Goal: Task Accomplishment & Management: Manage account settings

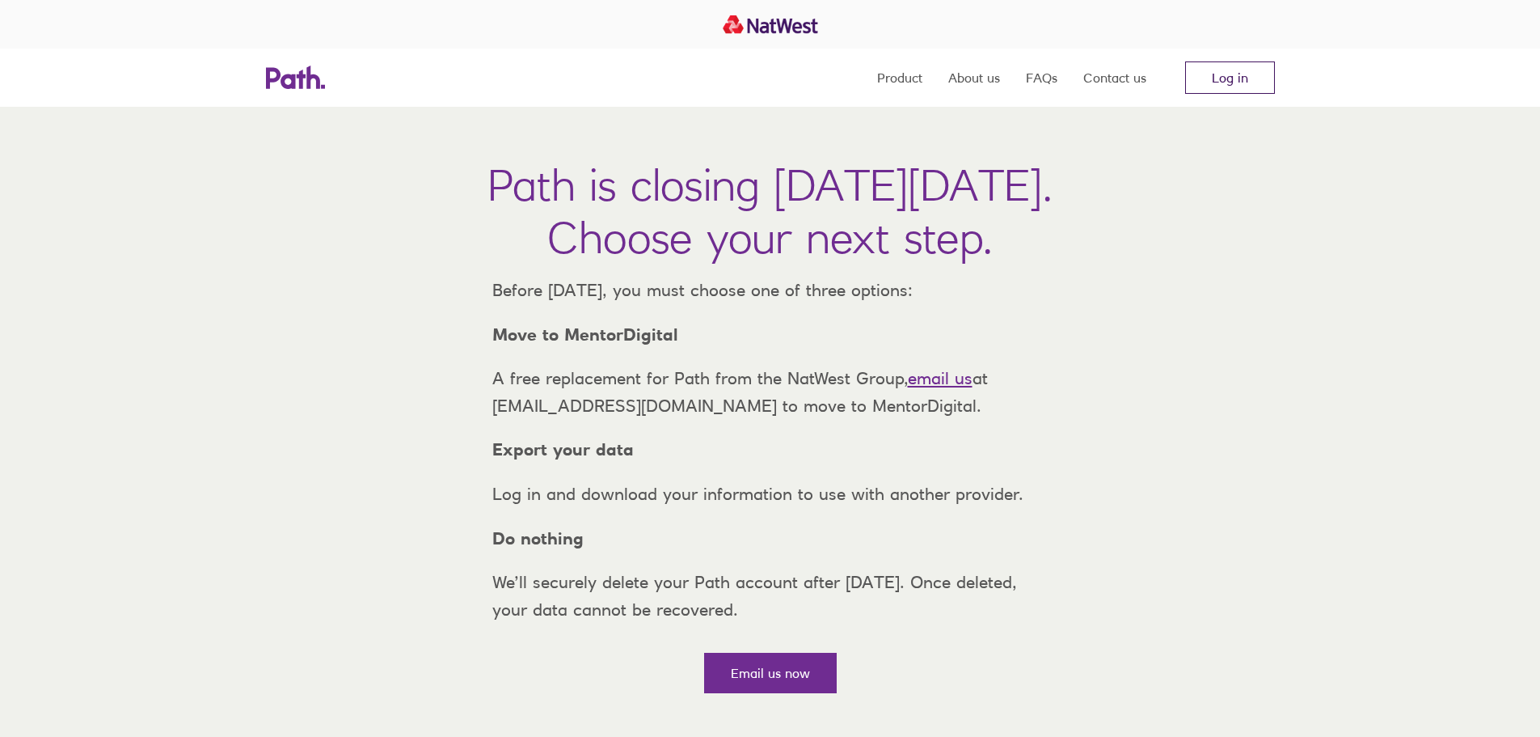
click at [1213, 81] on link "Log in" at bounding box center [1230, 77] width 90 height 32
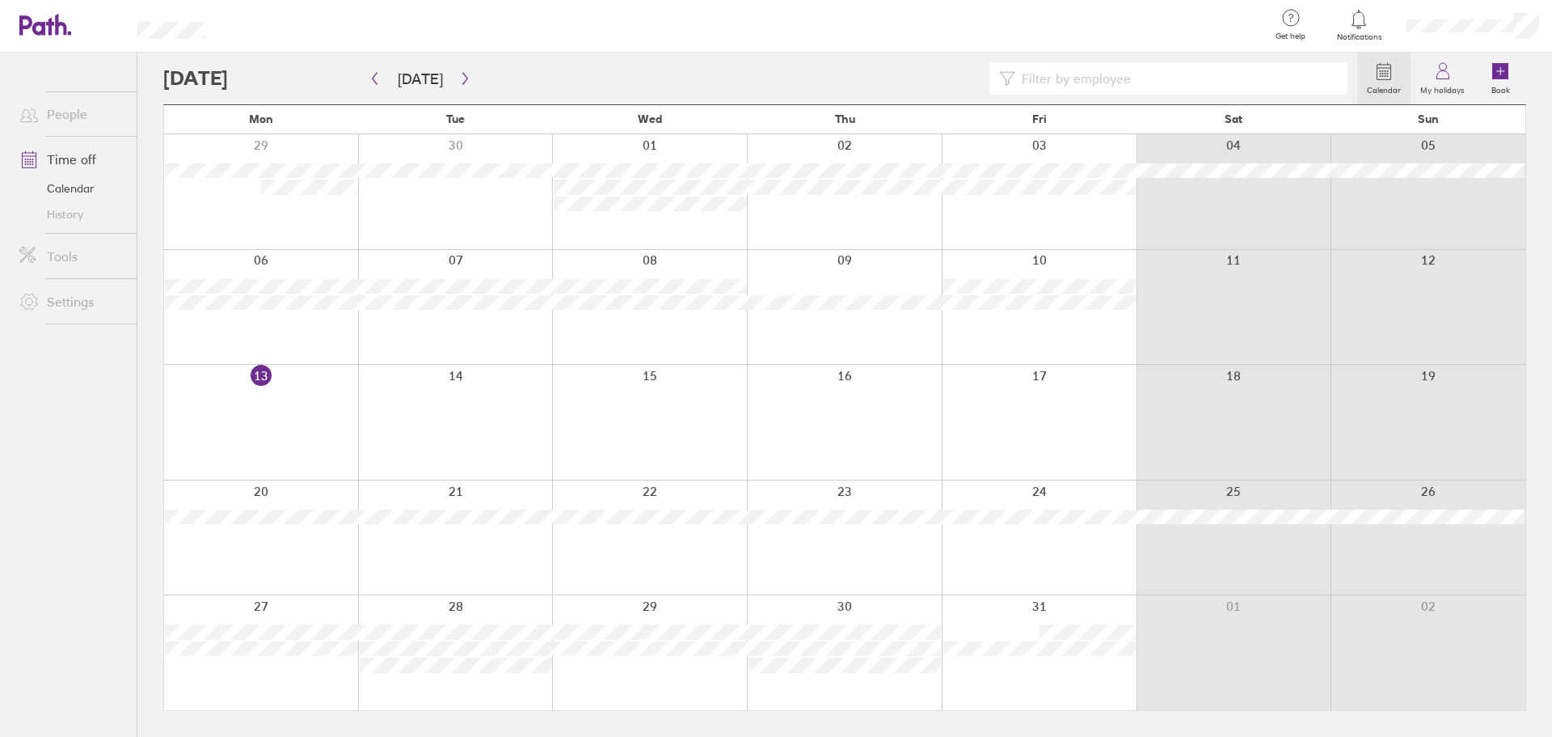
click at [876, 46] on div at bounding box center [743, 26] width 1025 height 53
click at [455, 71] on button "button" at bounding box center [465, 78] width 20 height 27
click at [458, 70] on button "button" at bounding box center [465, 78] width 20 height 27
click at [432, 86] on button "[DATE]" at bounding box center [420, 78] width 71 height 27
click at [1018, 613] on div at bounding box center [1039, 652] width 195 height 115
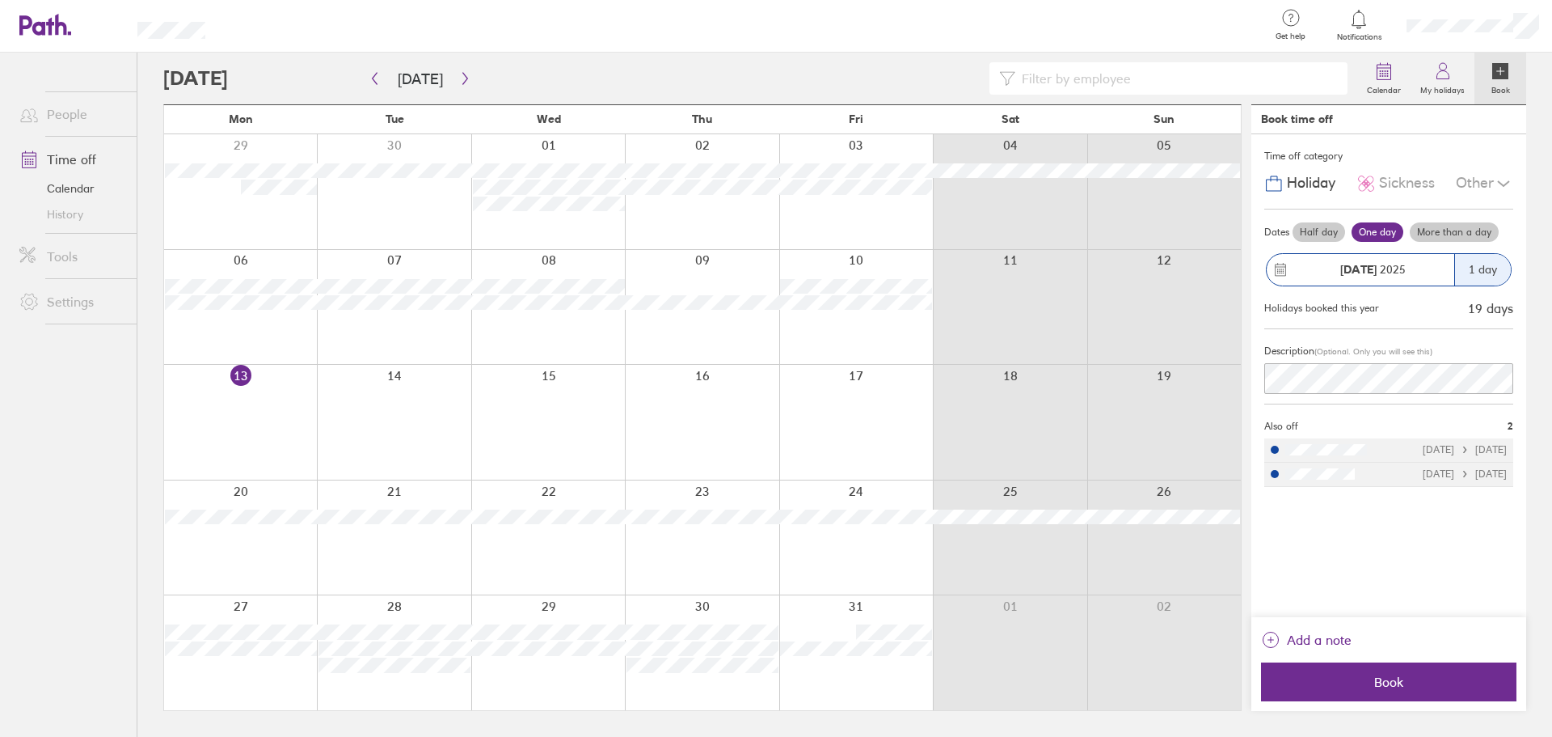
click at [754, 602] on div at bounding box center [702, 652] width 154 height 115
click at [1484, 269] on div "1 day" at bounding box center [1483, 270] width 57 height 32
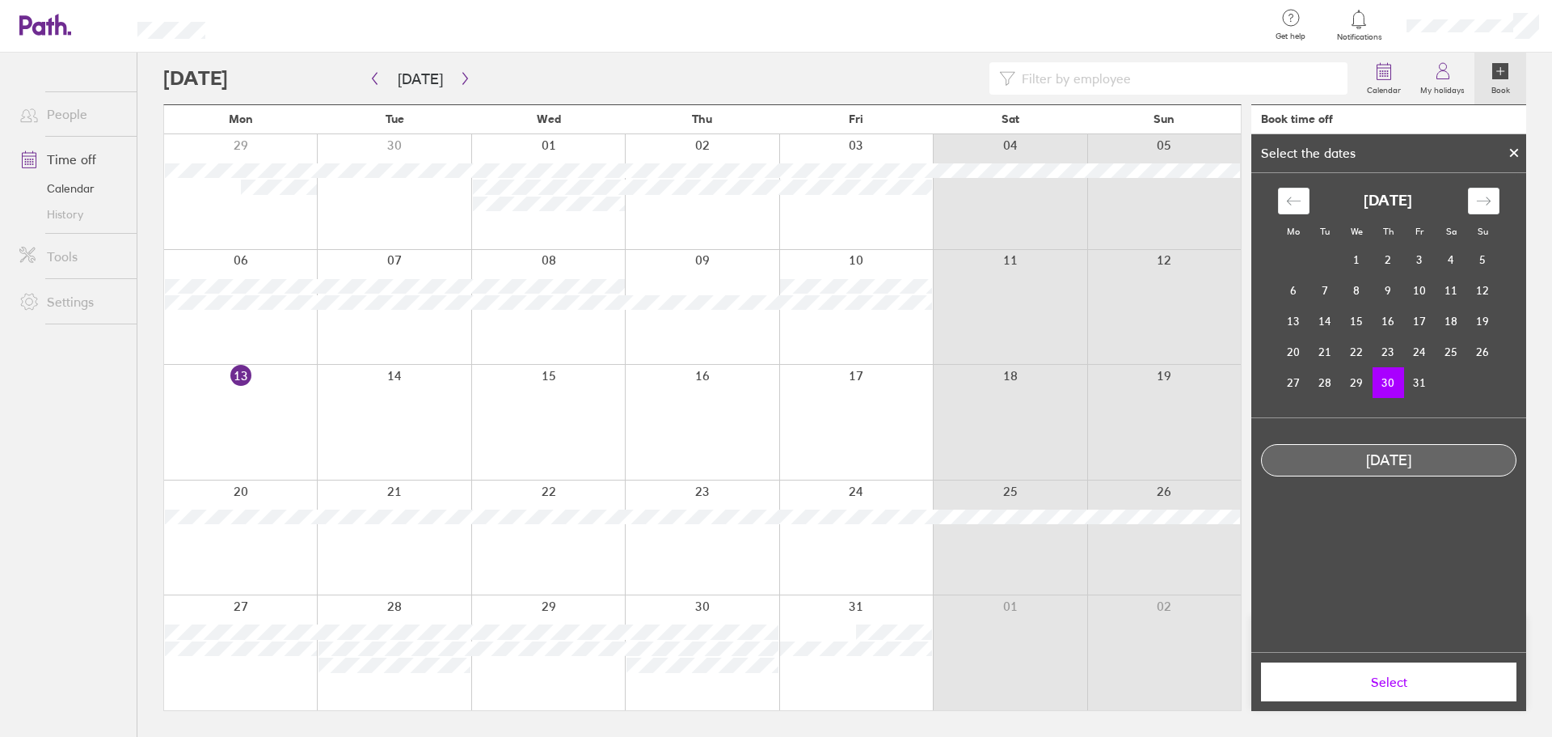
click at [834, 618] on div at bounding box center [856, 652] width 154 height 115
click at [750, 609] on div at bounding box center [702, 652] width 154 height 115
click at [1397, 388] on td "30" at bounding box center [1389, 382] width 32 height 31
click at [1399, 690] on button "Select" at bounding box center [1388, 681] width 255 height 39
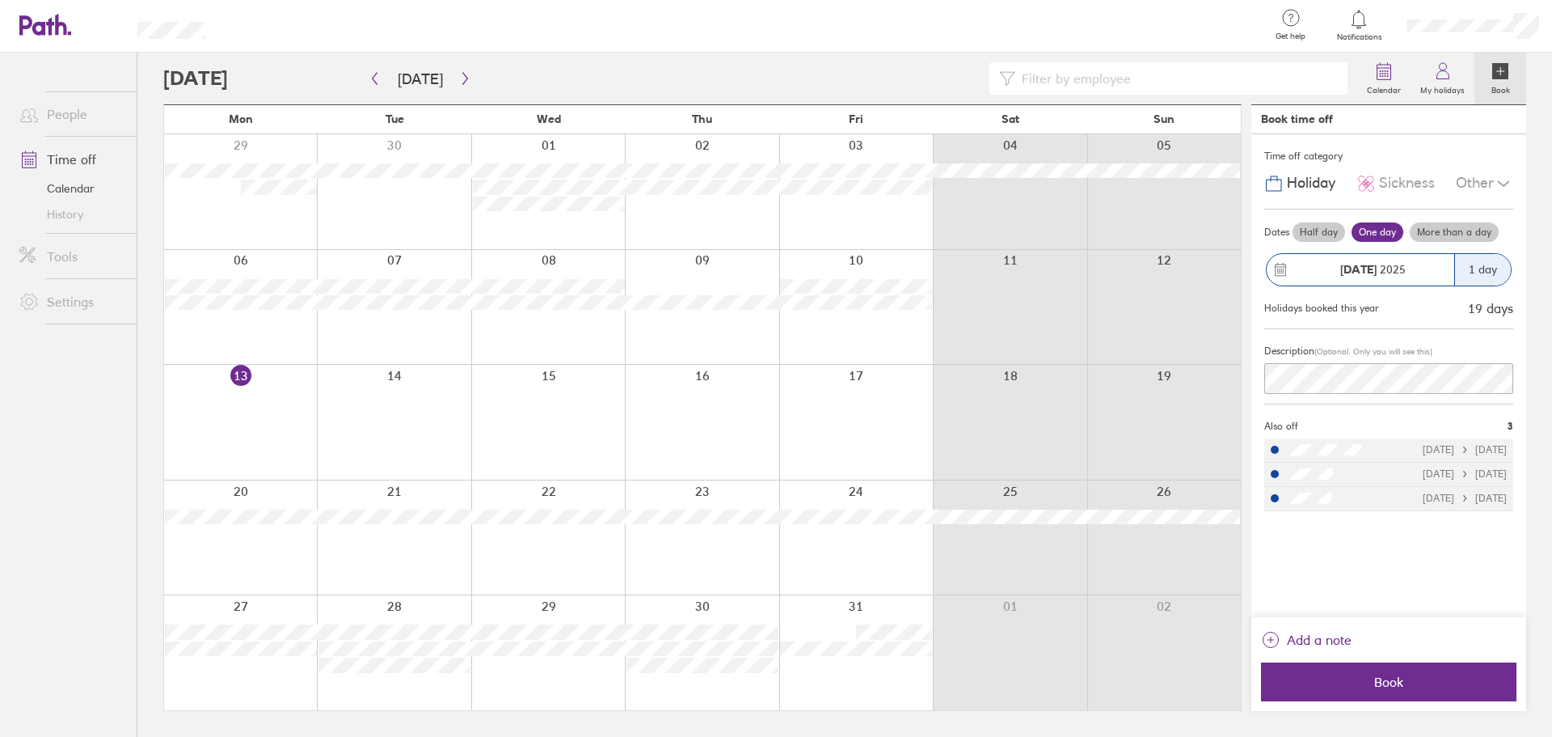
click at [1493, 266] on div "1 day" at bounding box center [1483, 270] width 57 height 32
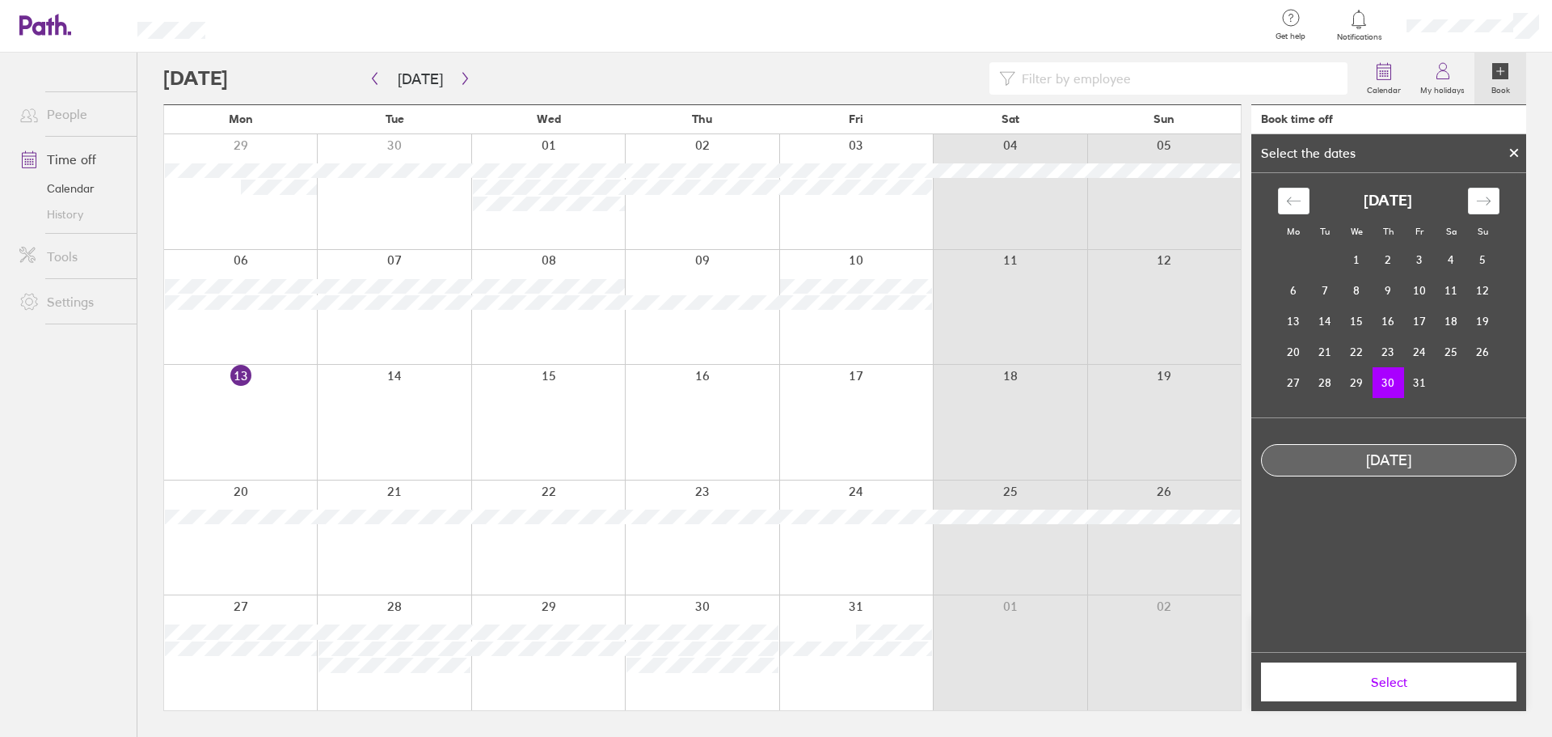
click at [1506, 146] on div at bounding box center [1514, 152] width 24 height 27
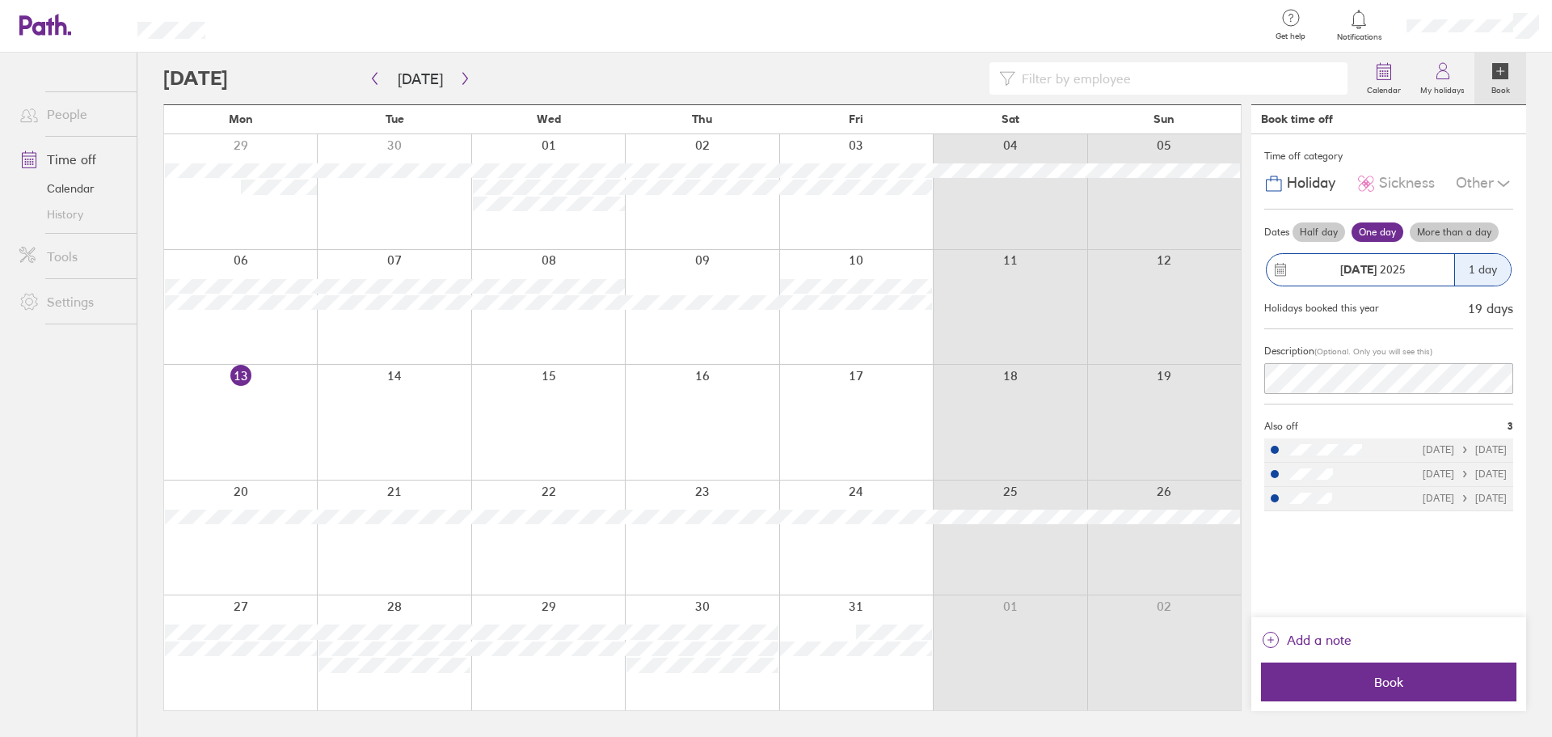
click at [1330, 230] on label "Half day" at bounding box center [1319, 231] width 53 height 19
click at [0, 0] on input "Half day" at bounding box center [0, 0] width 0 height 0
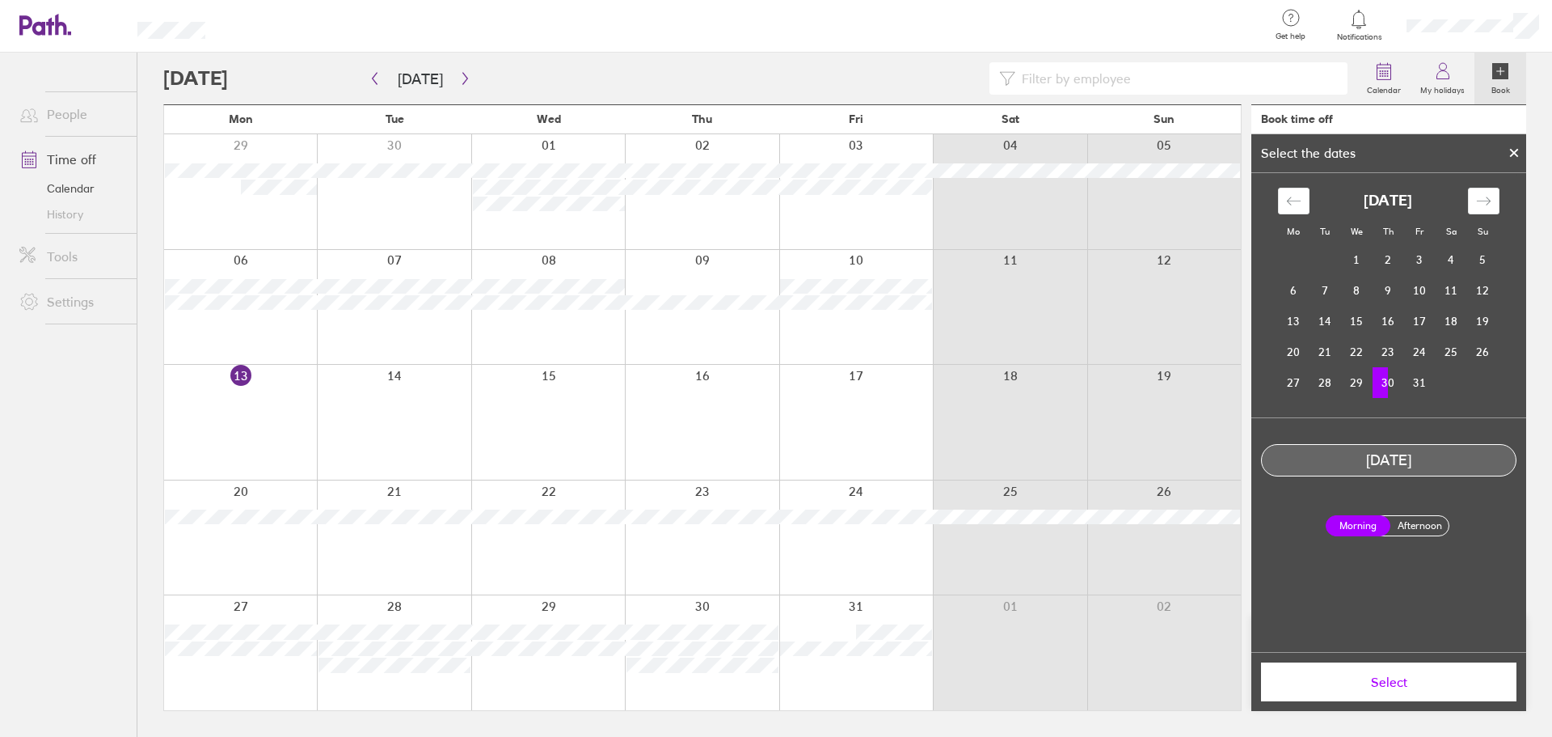
click at [1422, 519] on label "Afternoon" at bounding box center [1419, 525] width 65 height 19
click at [0, 0] on input "Afternoon" at bounding box center [0, 0] width 0 height 0
click at [1422, 687] on span "Select" at bounding box center [1389, 681] width 233 height 15
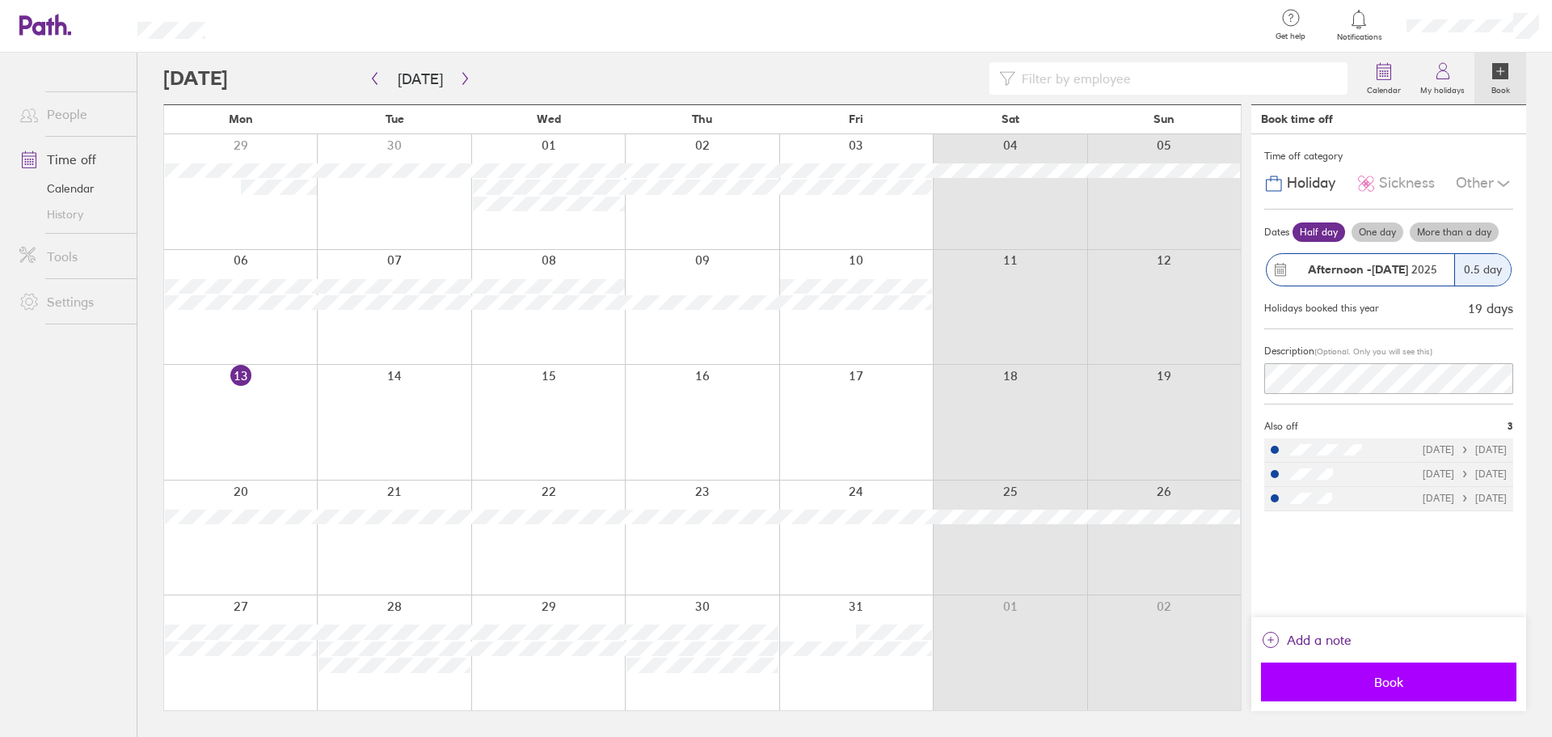
click at [1356, 688] on span "Book" at bounding box center [1389, 681] width 233 height 15
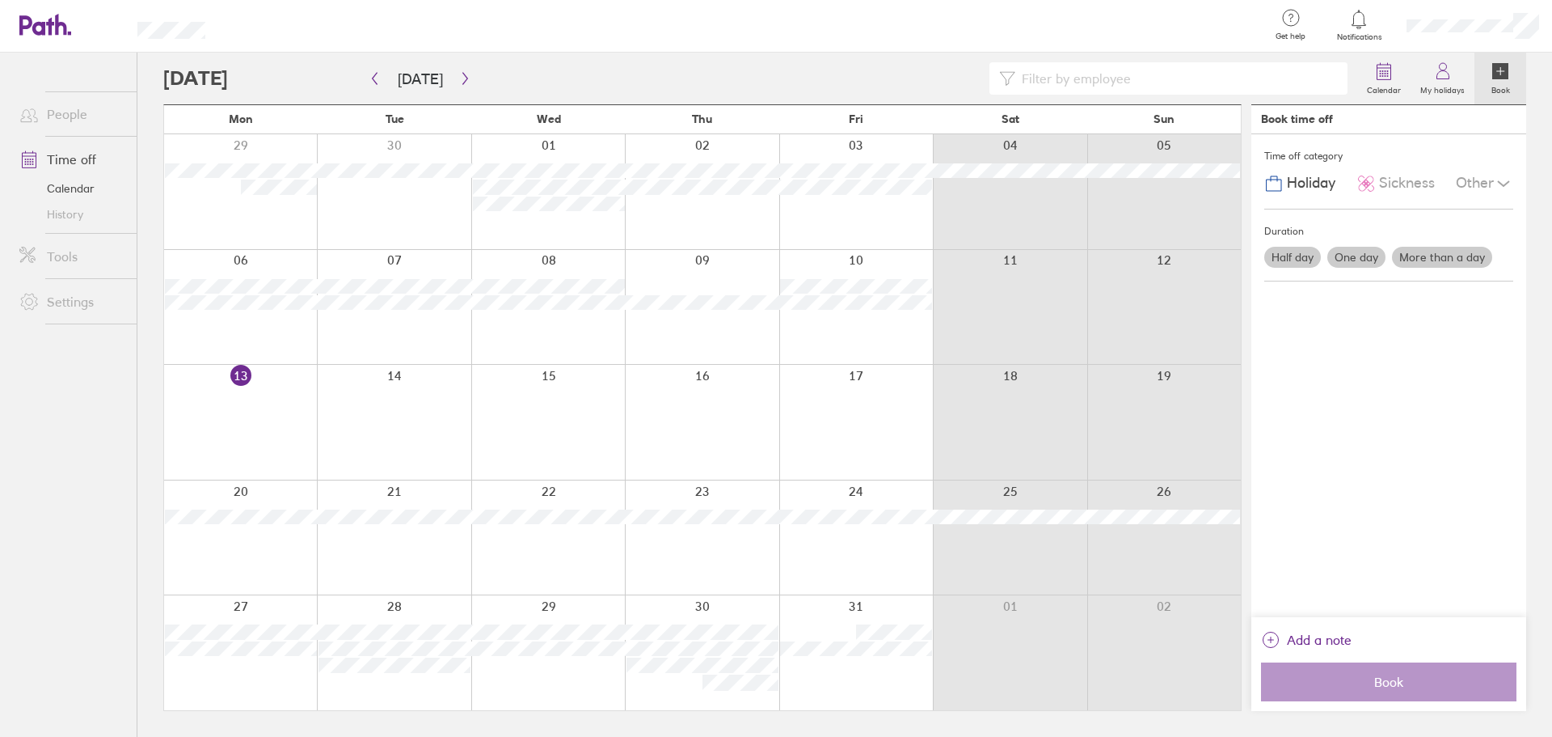
click at [1370, 247] on label "One day" at bounding box center [1357, 257] width 58 height 21
click at [0, 0] on input "One day" at bounding box center [0, 0] width 0 height 0
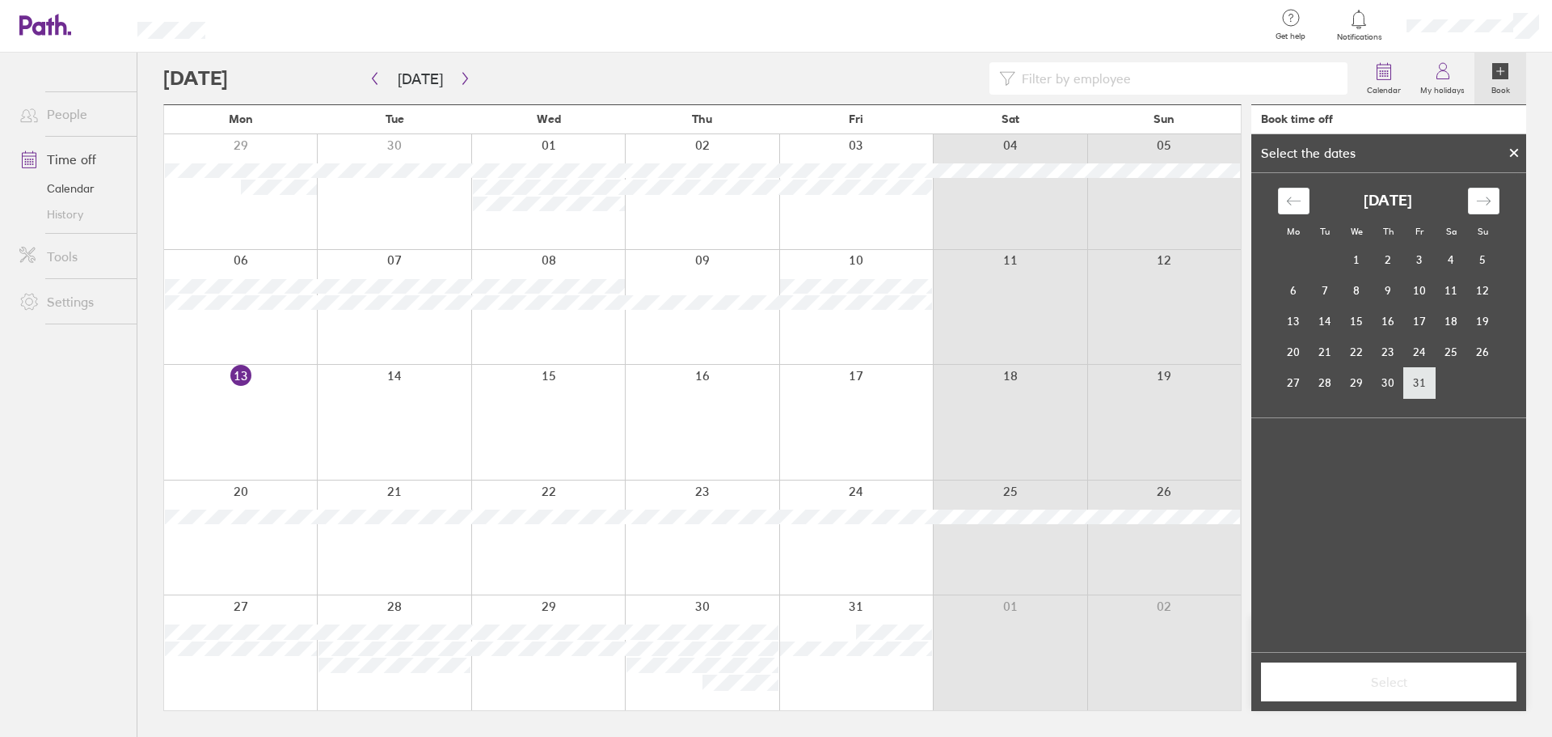
click at [1415, 388] on td "31" at bounding box center [1420, 382] width 32 height 31
click at [1386, 678] on span "Select" at bounding box center [1389, 681] width 233 height 15
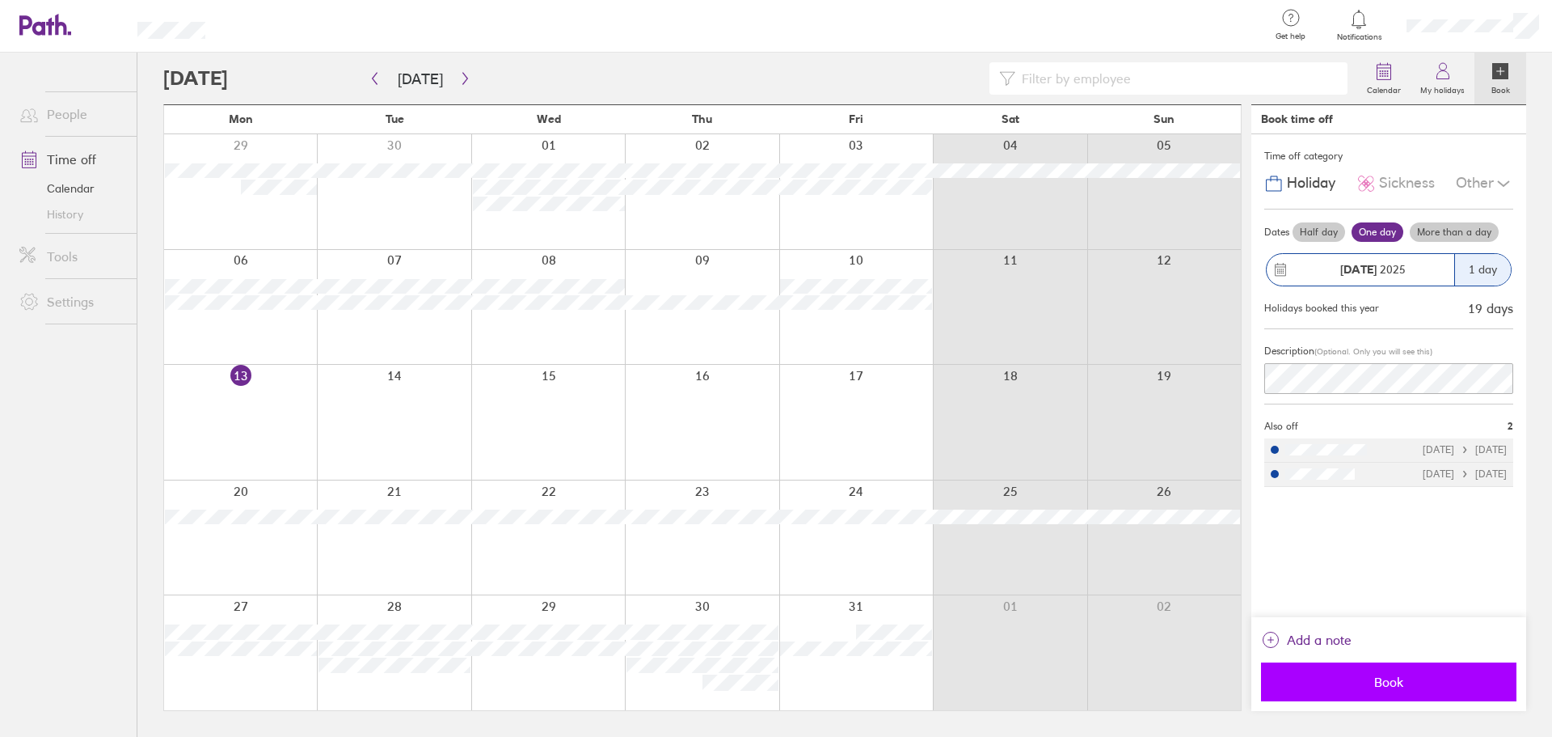
click at [1405, 669] on button "Book" at bounding box center [1388, 681] width 255 height 39
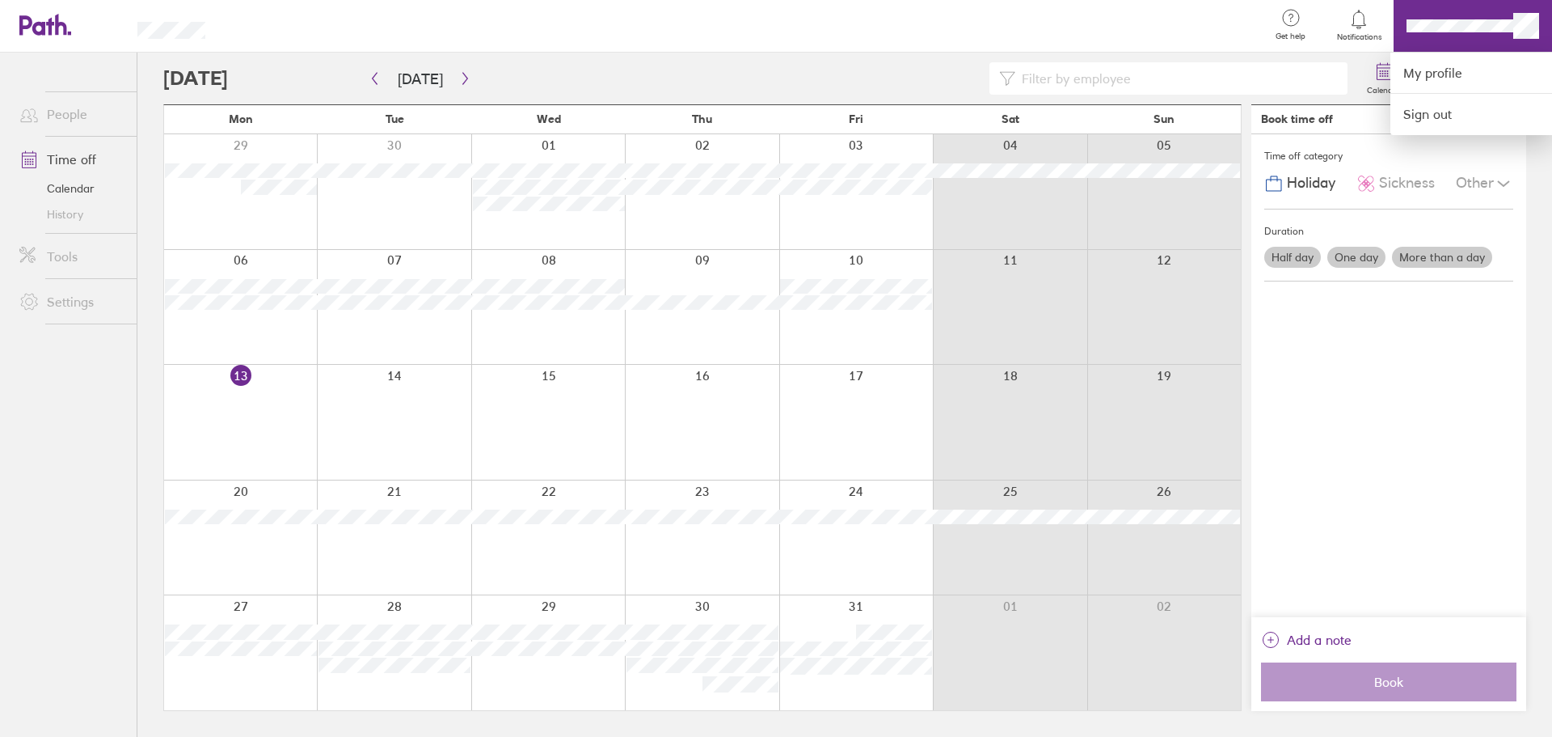
click at [1086, 16] on div at bounding box center [743, 26] width 1025 height 53
click at [1244, 41] on div at bounding box center [743, 26] width 1025 height 53
click at [70, 251] on div at bounding box center [776, 368] width 1552 height 737
click at [1459, 85] on link "My profile" at bounding box center [1472, 73] width 162 height 41
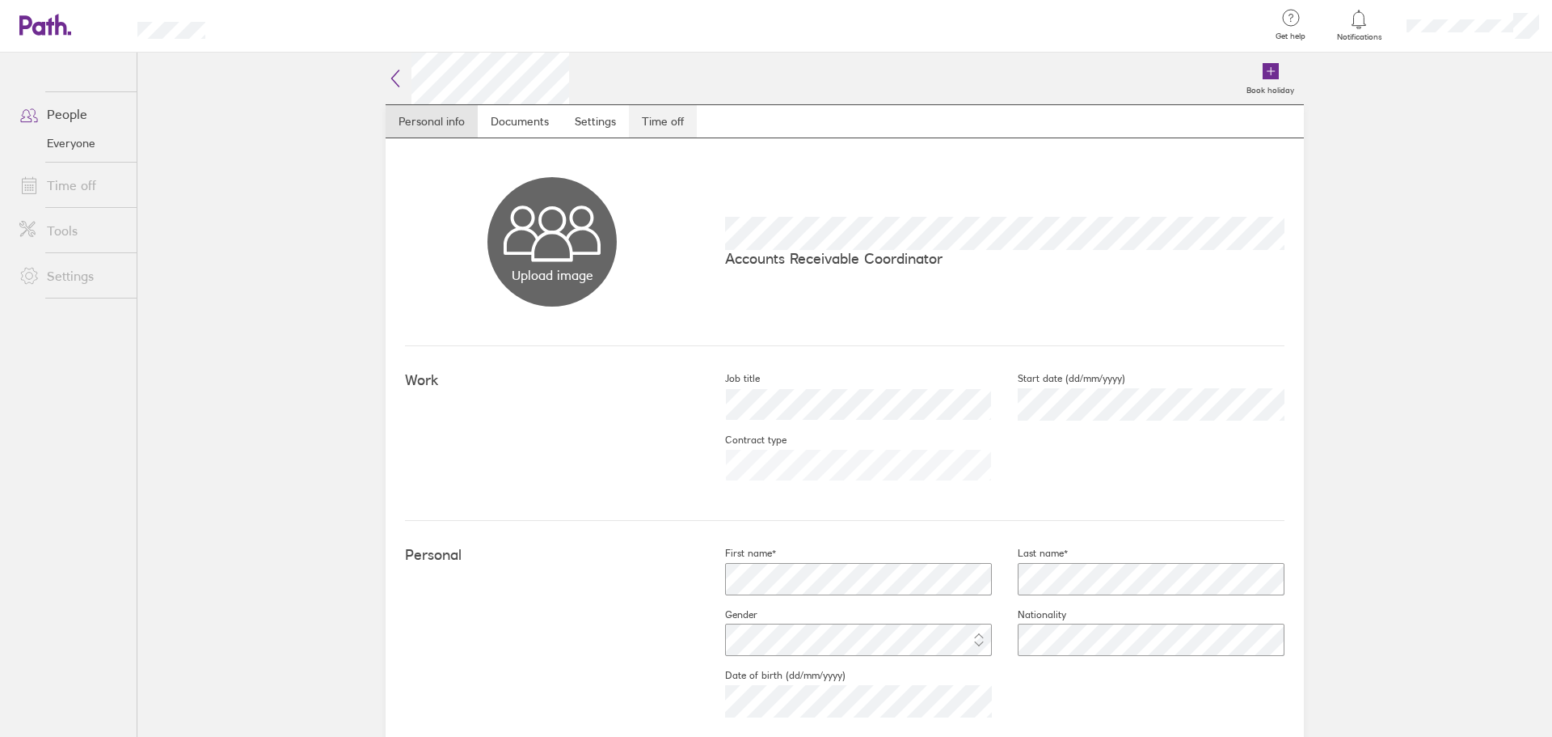
click at [671, 121] on link "Time off" at bounding box center [663, 121] width 68 height 32
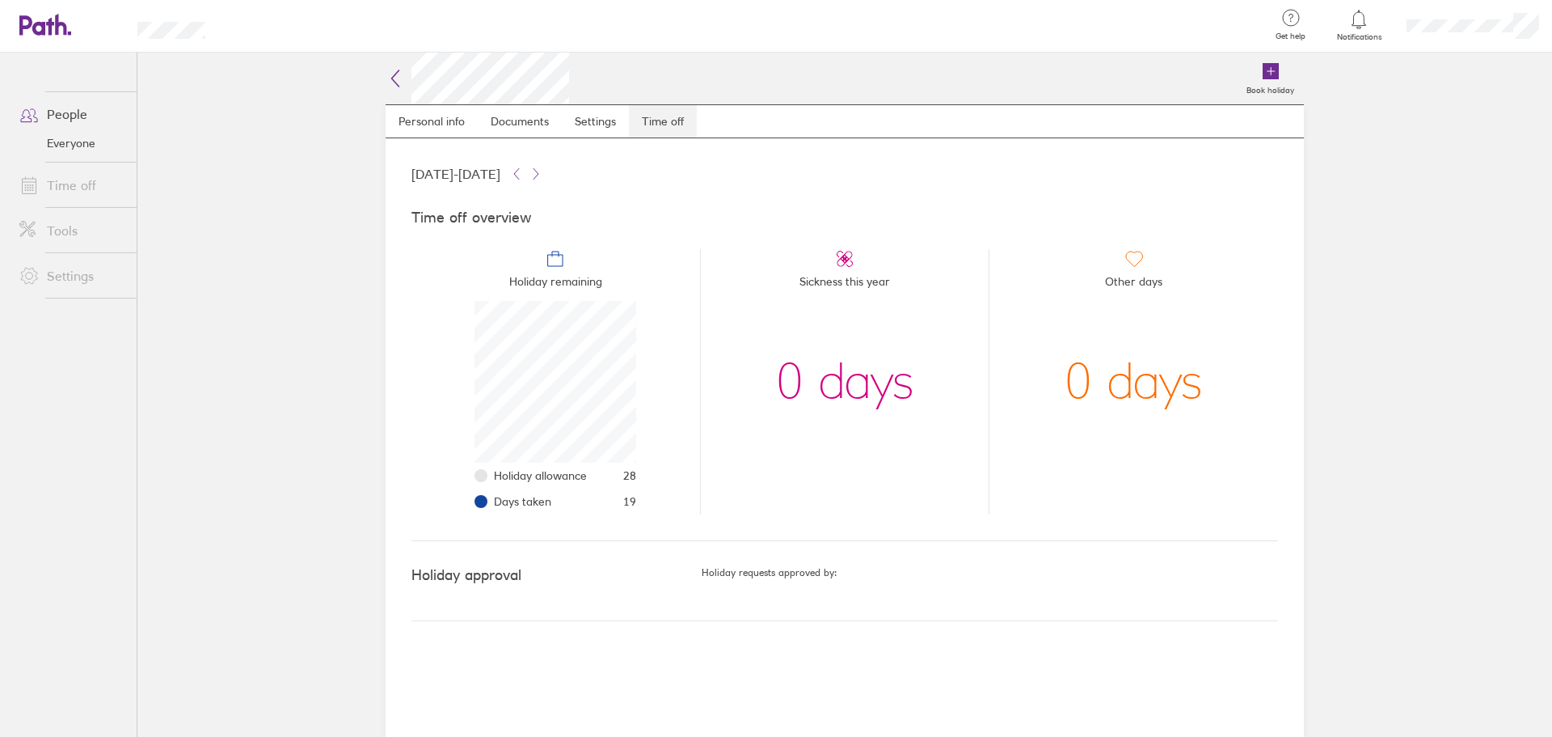
scroll to position [162, 162]
click at [395, 70] on icon at bounding box center [395, 78] width 19 height 19
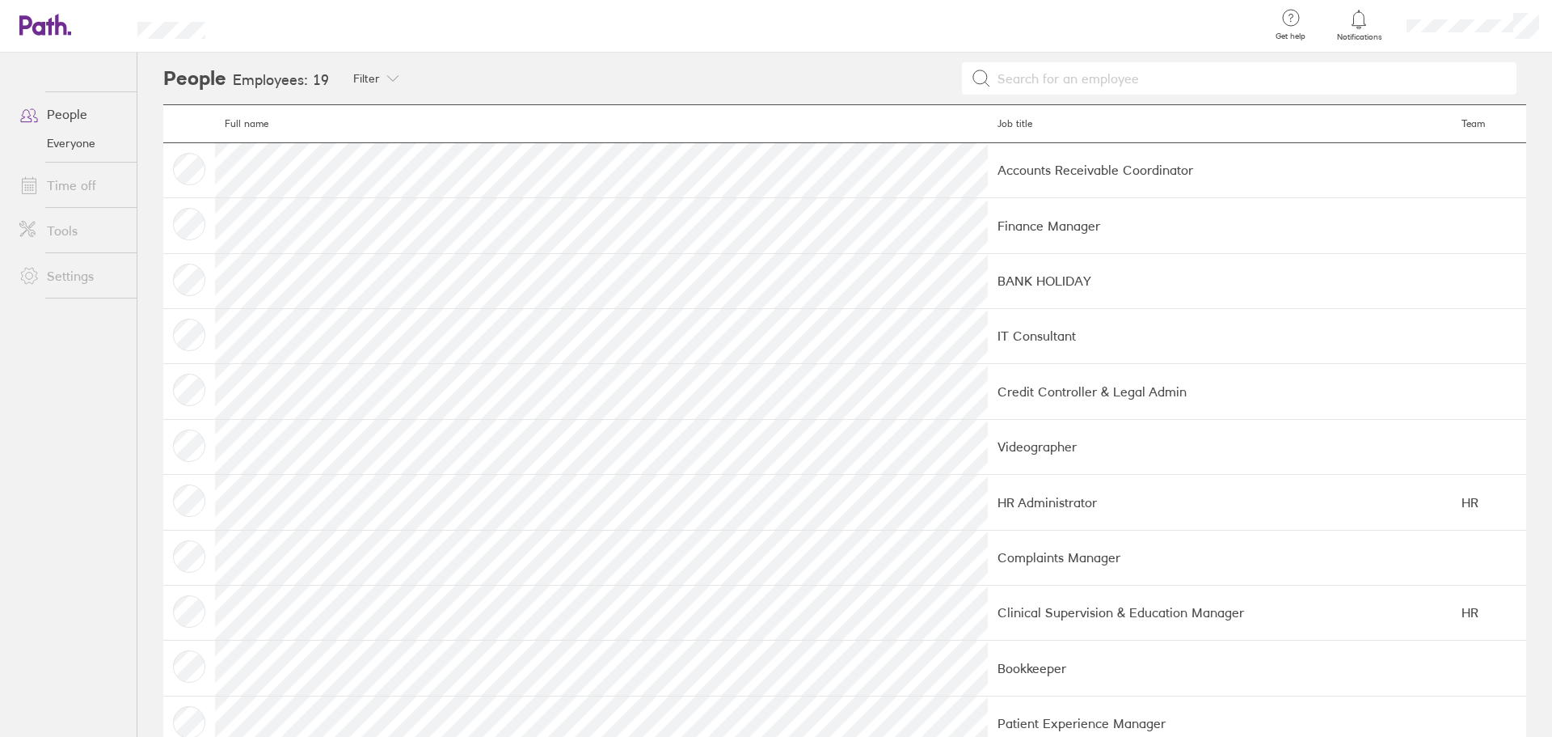
click at [87, 189] on link "Time off" at bounding box center [71, 185] width 130 height 32
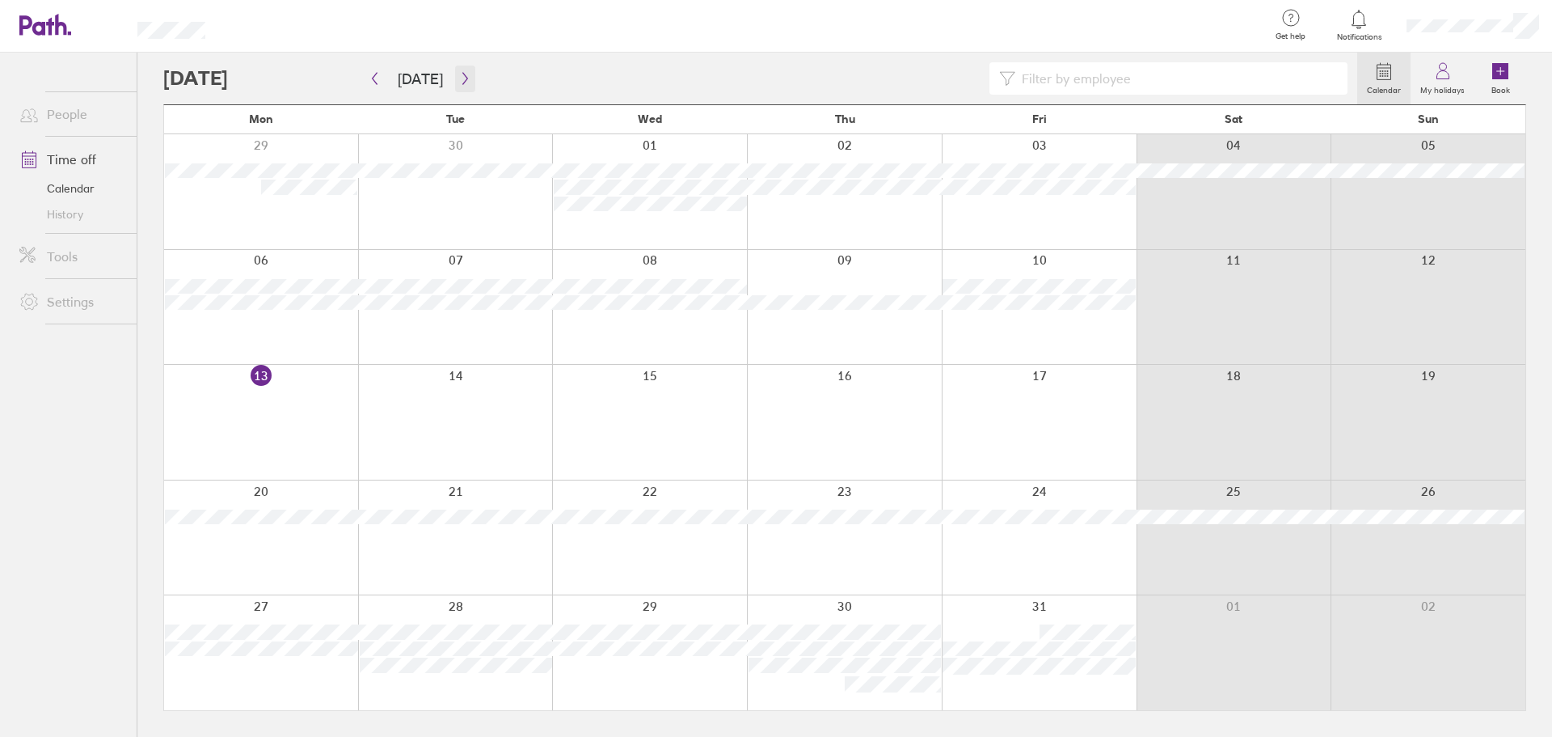
click at [462, 82] on icon "button" at bounding box center [465, 78] width 12 height 13
click at [624, 51] on div at bounding box center [743, 26] width 1025 height 53
click at [475, 70] on div at bounding box center [760, 78] width 1194 height 32
click at [470, 70] on button "button" at bounding box center [465, 78] width 20 height 27
click at [468, 73] on button "button" at bounding box center [465, 78] width 20 height 27
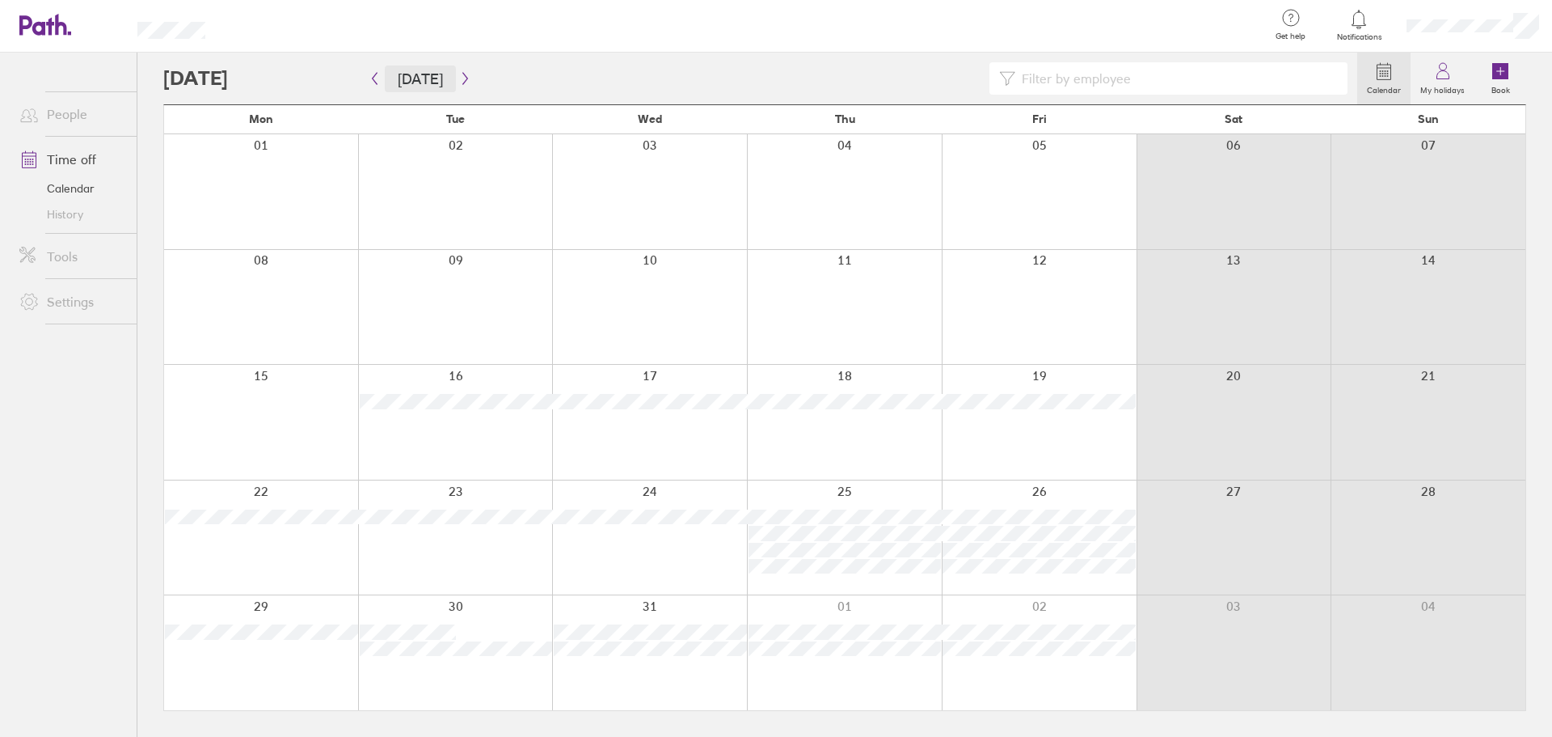
click at [429, 82] on button "[DATE]" at bounding box center [420, 78] width 71 height 27
